Goal: Answer question/provide support: Share knowledge or assist other users

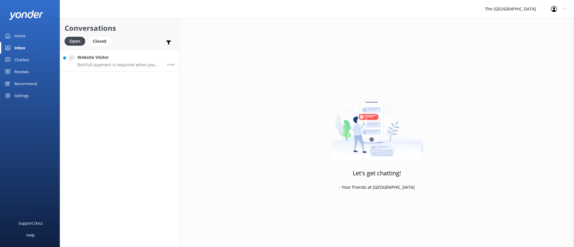
click at [111, 55] on h4 "Website Visitor" at bounding box center [119, 57] width 85 height 7
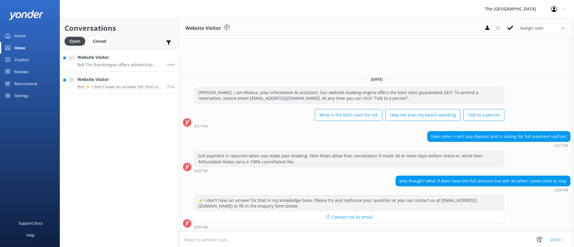
click at [118, 60] on h4 "Website Visitor" at bounding box center [119, 57] width 85 height 7
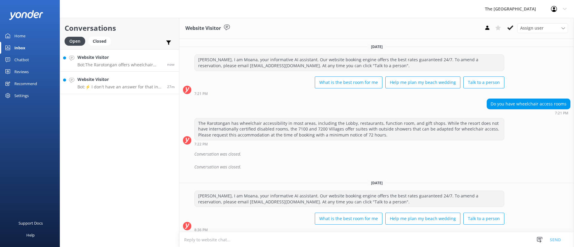
click at [136, 88] on p "Bot: ⚡ I don't have an answer for that in my knowledge base. Please try and rep…" at bounding box center [119, 86] width 85 height 5
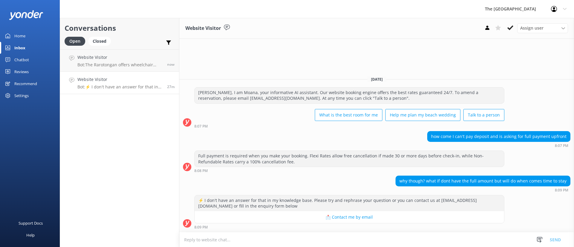
click at [387, 186] on div "why though? what if dont have the full amount but will do when comes time to st…" at bounding box center [376, 184] width 395 height 16
drag, startPoint x: 398, startPoint y: 183, endPoint x: 534, endPoint y: 203, distance: 137.0
click at [522, 194] on div "why though? what if dont have the full amount but will do when comes time to st…" at bounding box center [376, 185] width 395 height 19
click at [543, 214] on div "⚡ I don't have an answer for that in my knowledge base. Please try and rephrase…" at bounding box center [376, 212] width 395 height 34
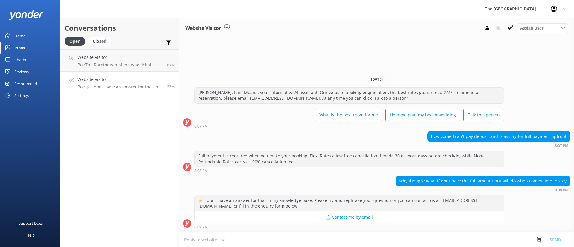
click at [534, 202] on div "⚡ I don't have an answer for that in my knowledge base. Please try and rephrase…" at bounding box center [376, 212] width 395 height 34
click at [123, 57] on h4 "Website Visitor" at bounding box center [119, 57] width 85 height 7
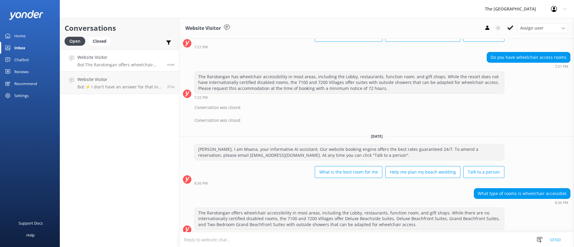
scroll to position [53, 0]
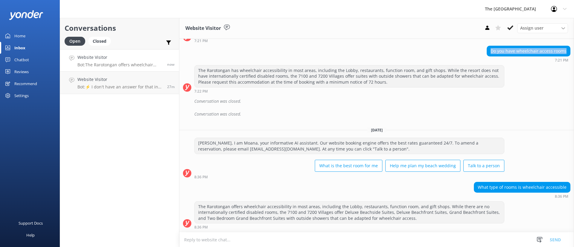
copy div "Do you have wheelchair access rooms"
drag, startPoint x: 483, startPoint y: 50, endPoint x: 564, endPoint y: 57, distance: 81.3
click at [564, 57] on div "Do you have wheelchair access rooms 7:21 PM" at bounding box center [376, 54] width 395 height 16
click at [251, 189] on div "What type of rooms is wheelchair accessible 8:36 PM" at bounding box center [376, 190] width 395 height 16
click at [120, 65] on p "Bot: The Rarotongan offers wheelchair accessibility in most areas, including th…" at bounding box center [119, 64] width 85 height 5
